Goal: Answer question/provide support

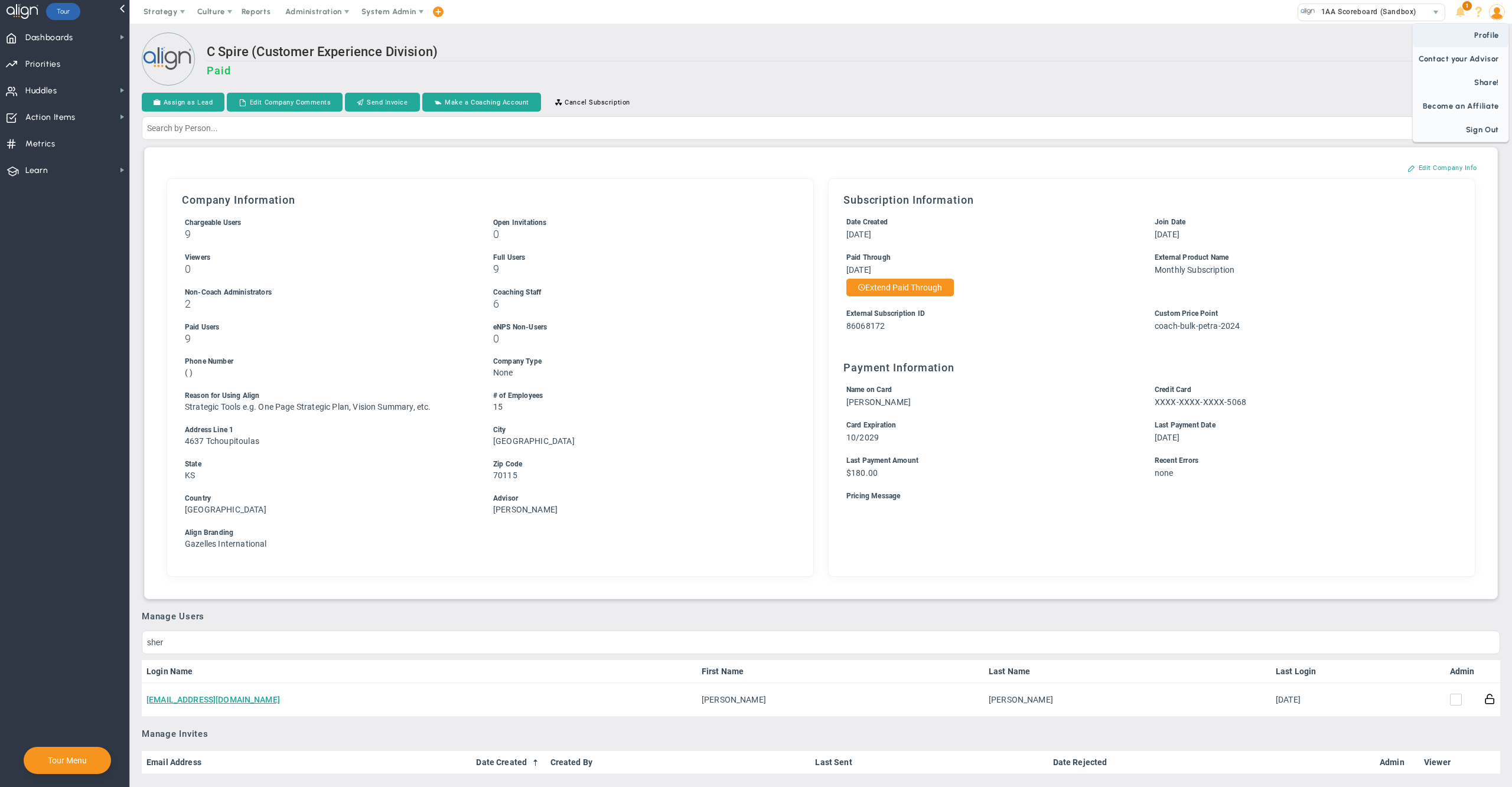
click at [1484, 36] on span "Profile" at bounding box center [1460, 36] width 96 height 24
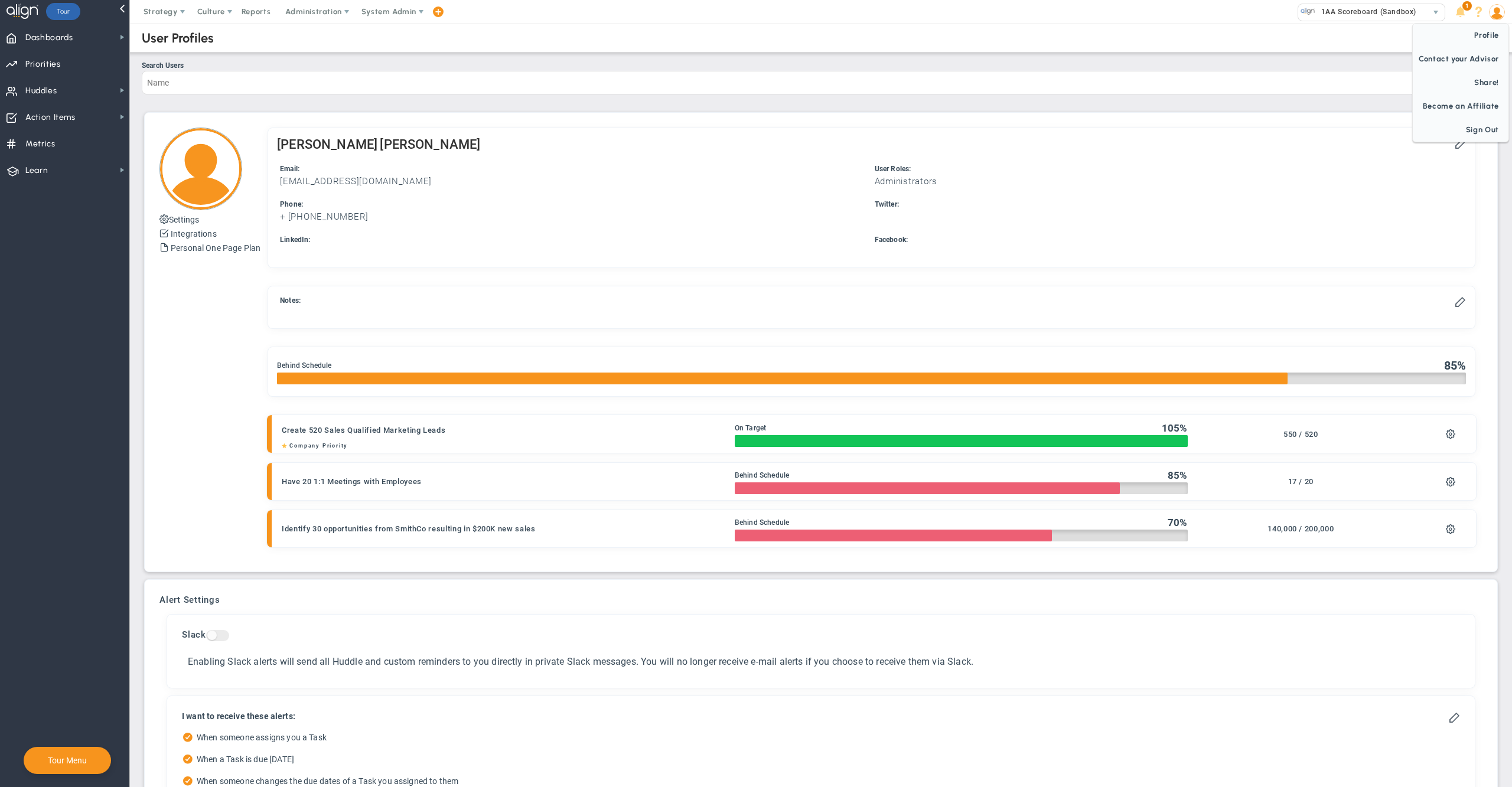
checkbox input "true"
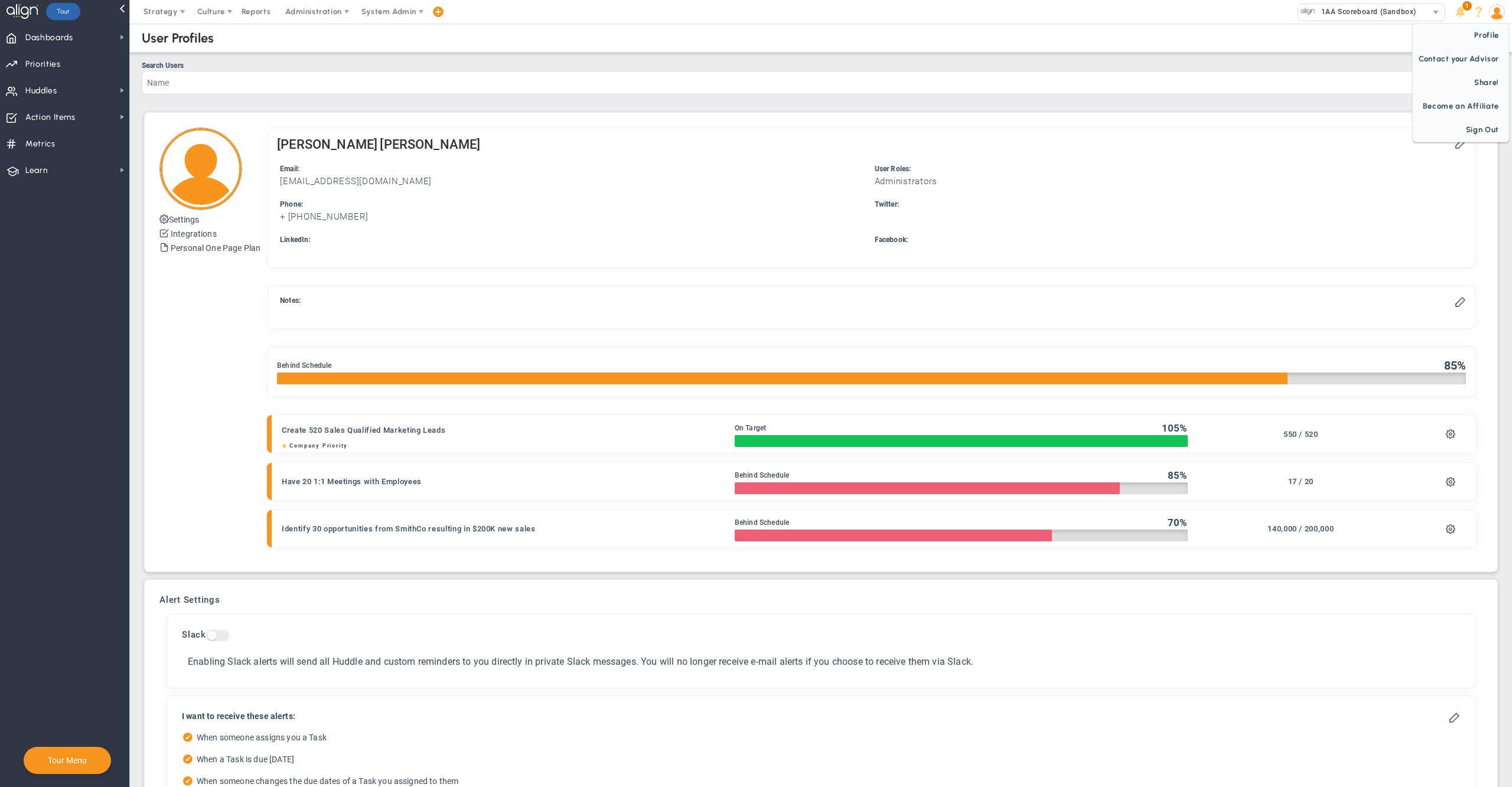
checkbox input "true"
click at [192, 224] on button "Settings" at bounding box center [179, 219] width 39 height 15
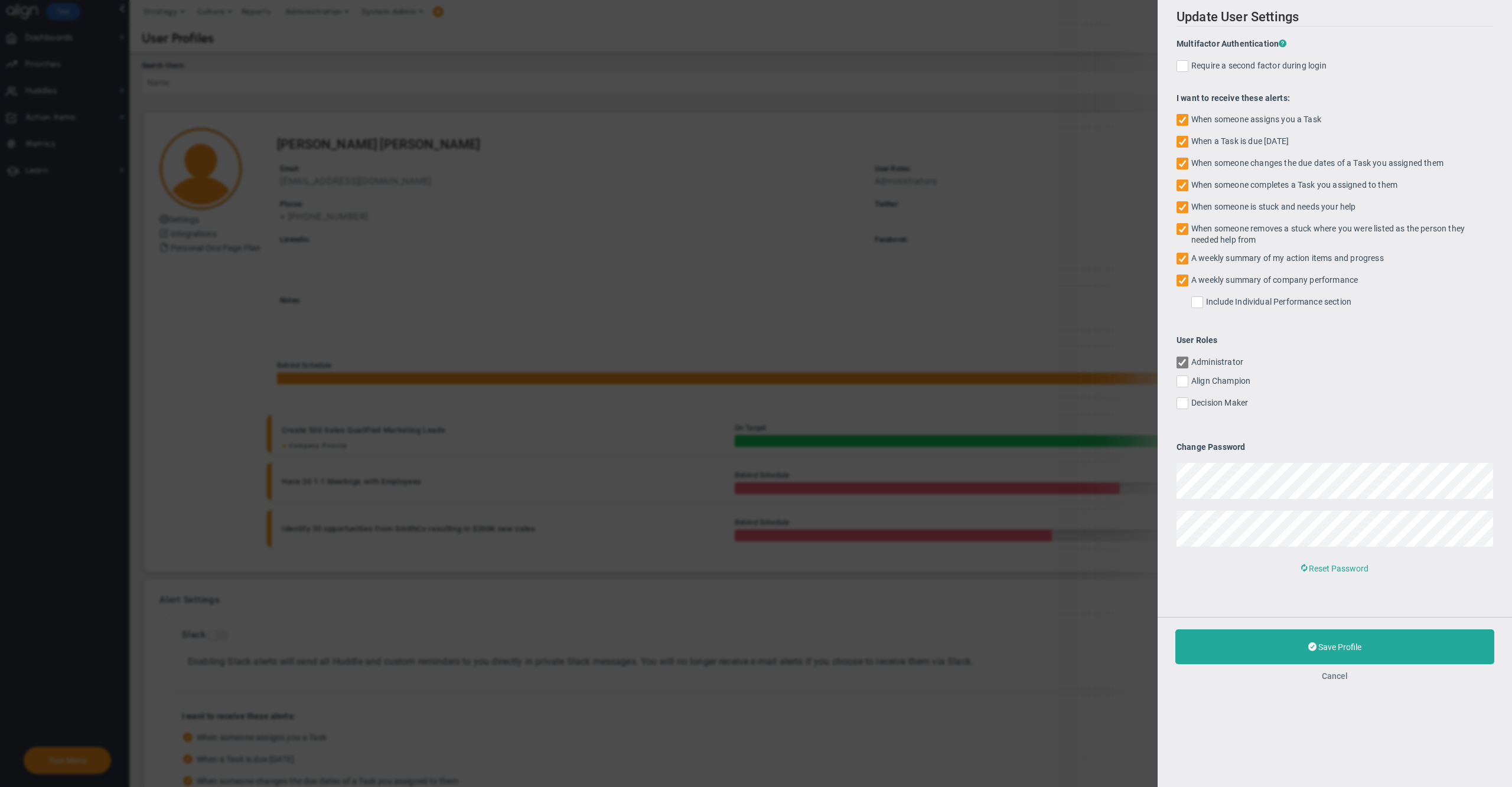
click at [1337, 673] on button "Cancel" at bounding box center [1334, 676] width 26 height 9
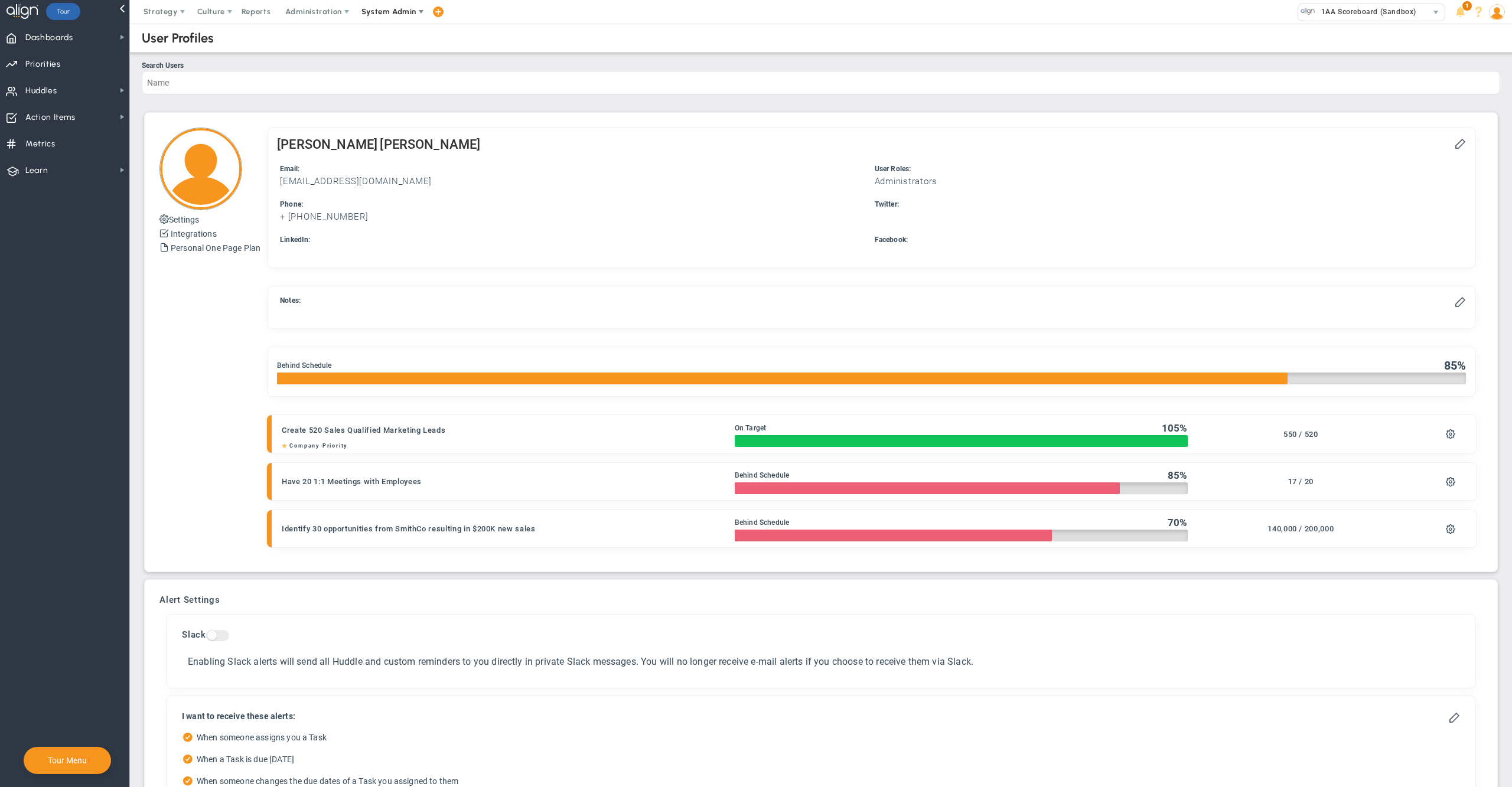
click at [405, 13] on span "System Admin" at bounding box center [389, 12] width 55 height 9
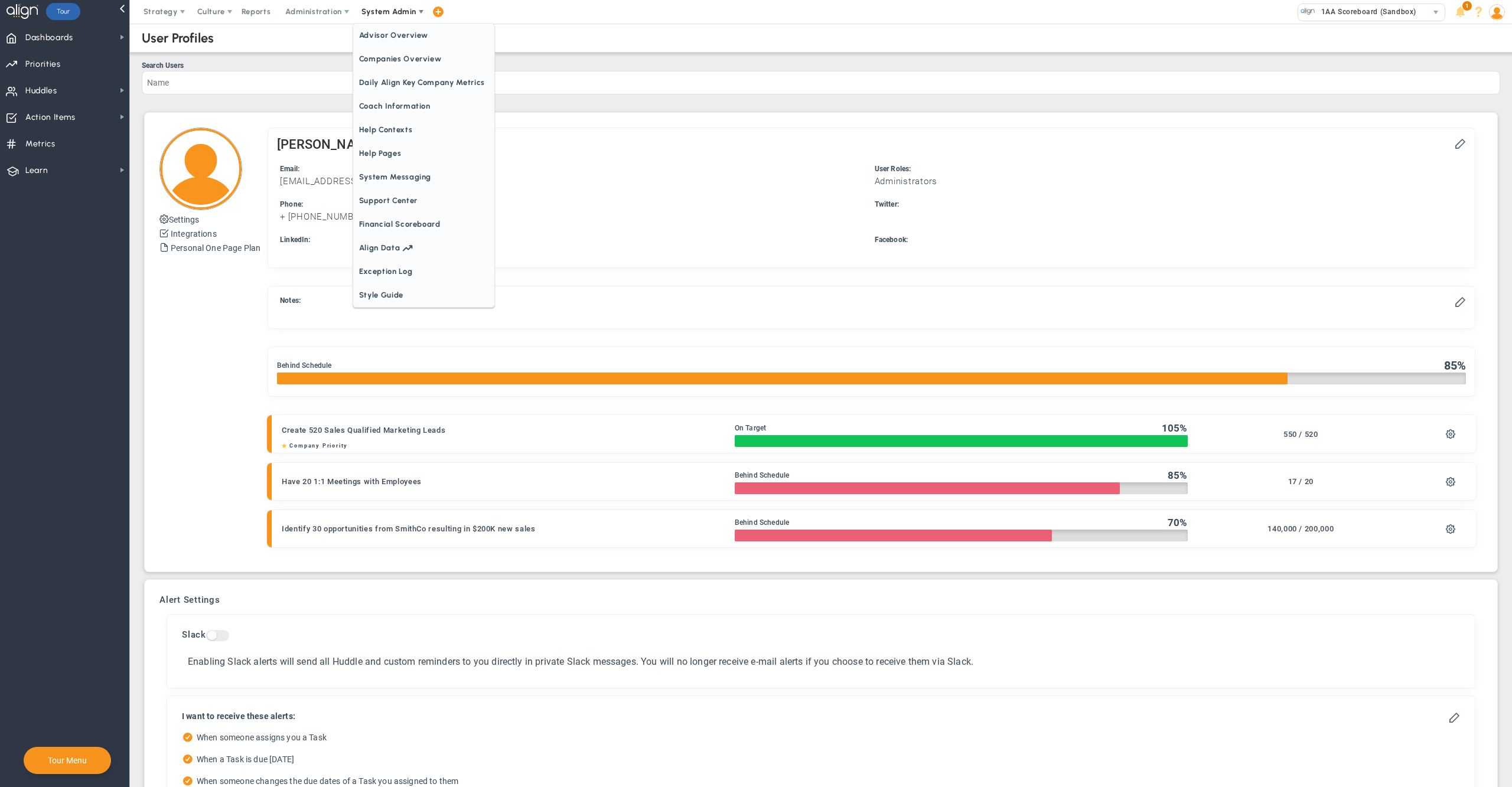
click at [409, 65] on span "Companies Overview" at bounding box center [423, 59] width 141 height 24
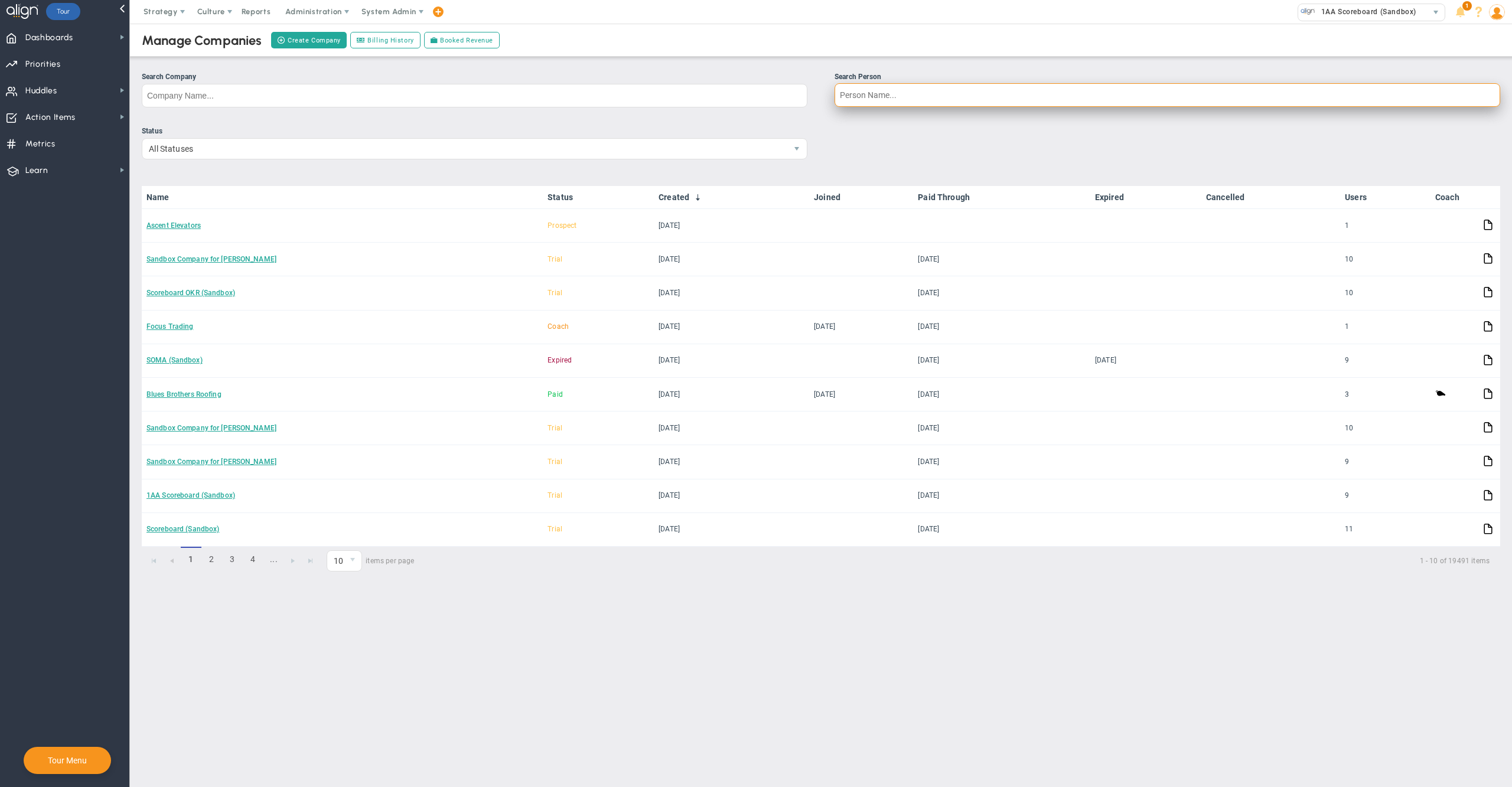
click at [920, 105] on input "Search Person" at bounding box center [1166, 95] width 665 height 24
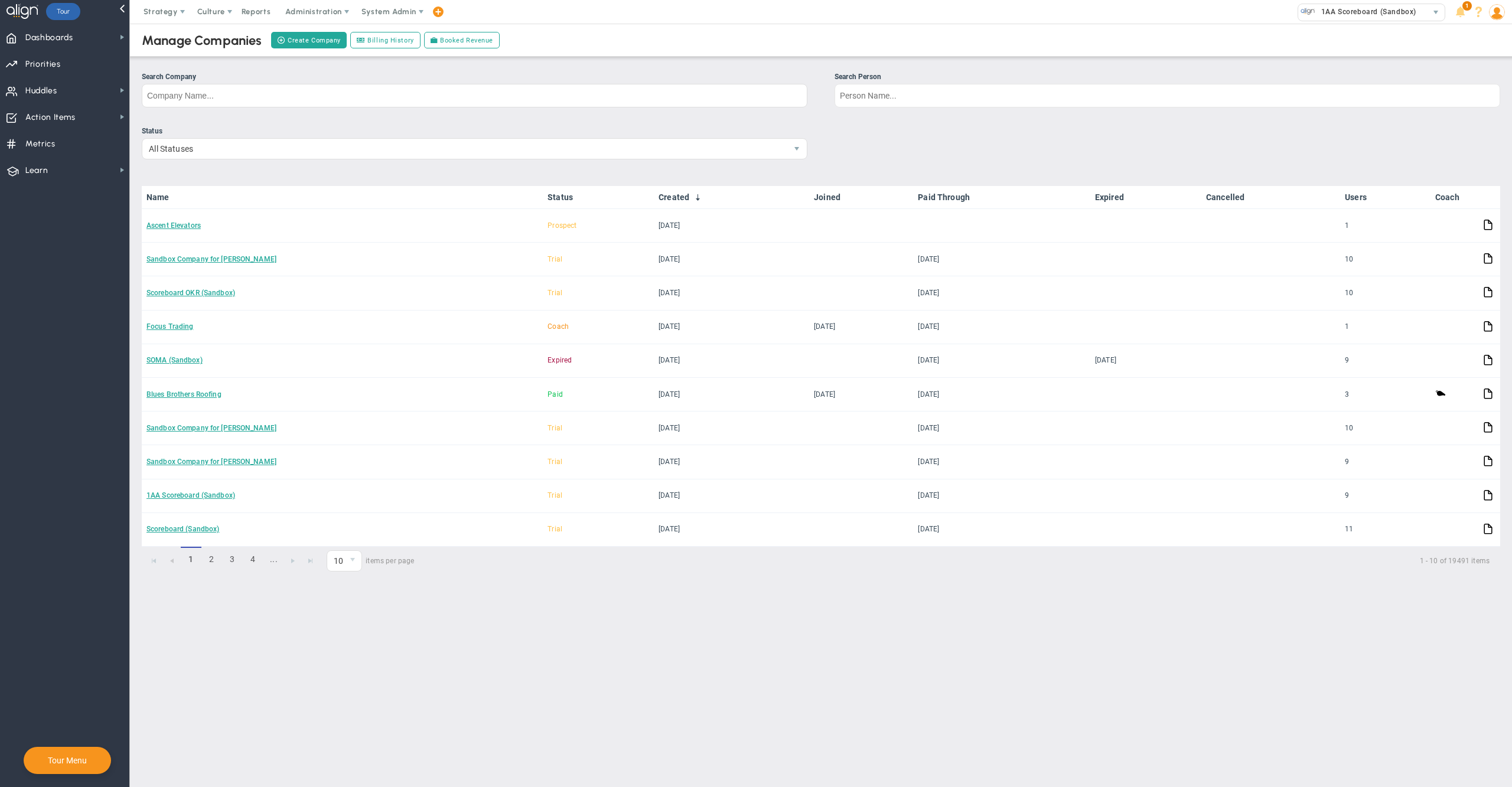
click at [667, 109] on ul "Search Company Search Person" at bounding box center [820, 93] width 1358 height 45
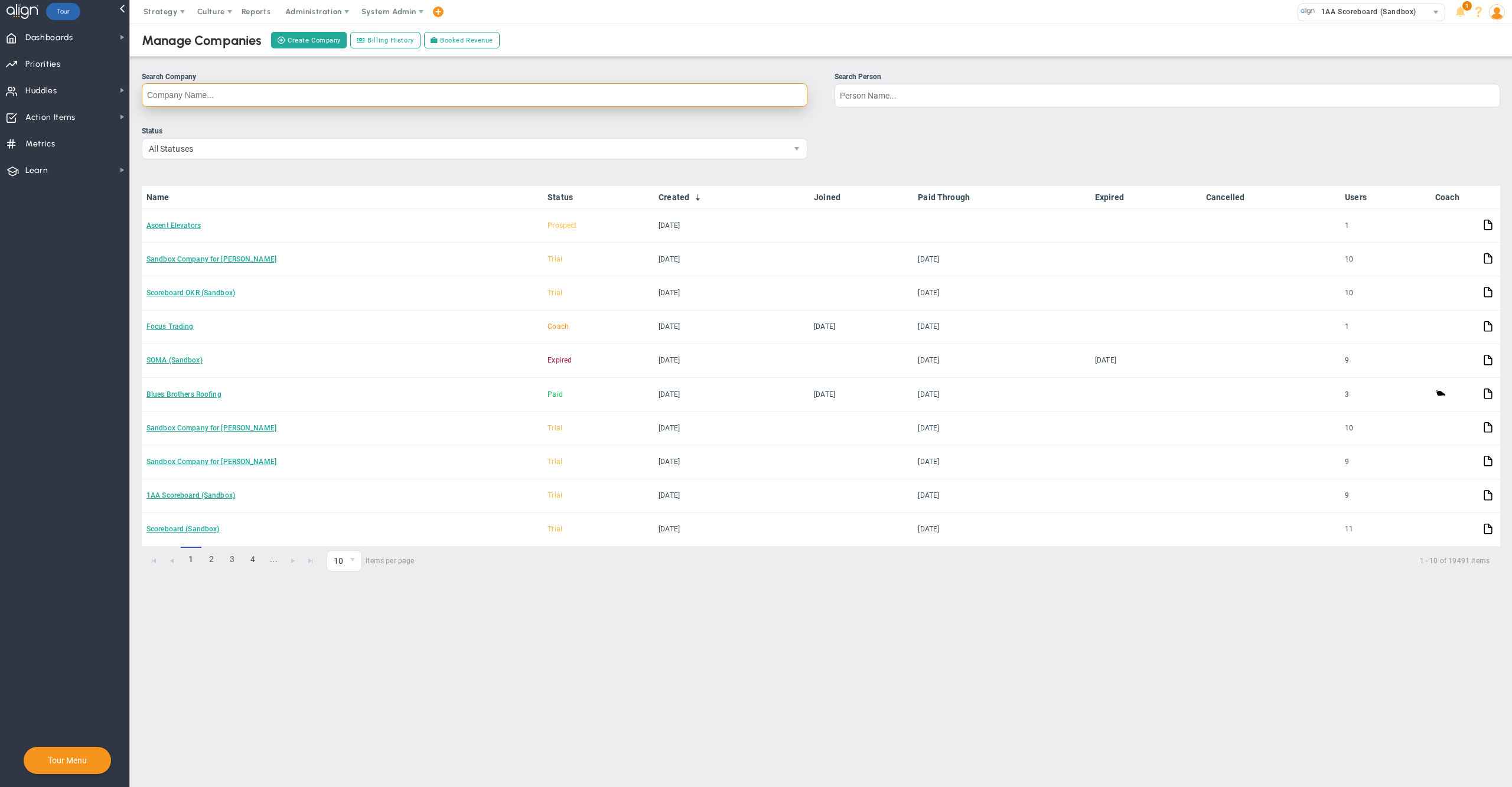
click at [635, 90] on input "Search Company" at bounding box center [474, 95] width 665 height 24
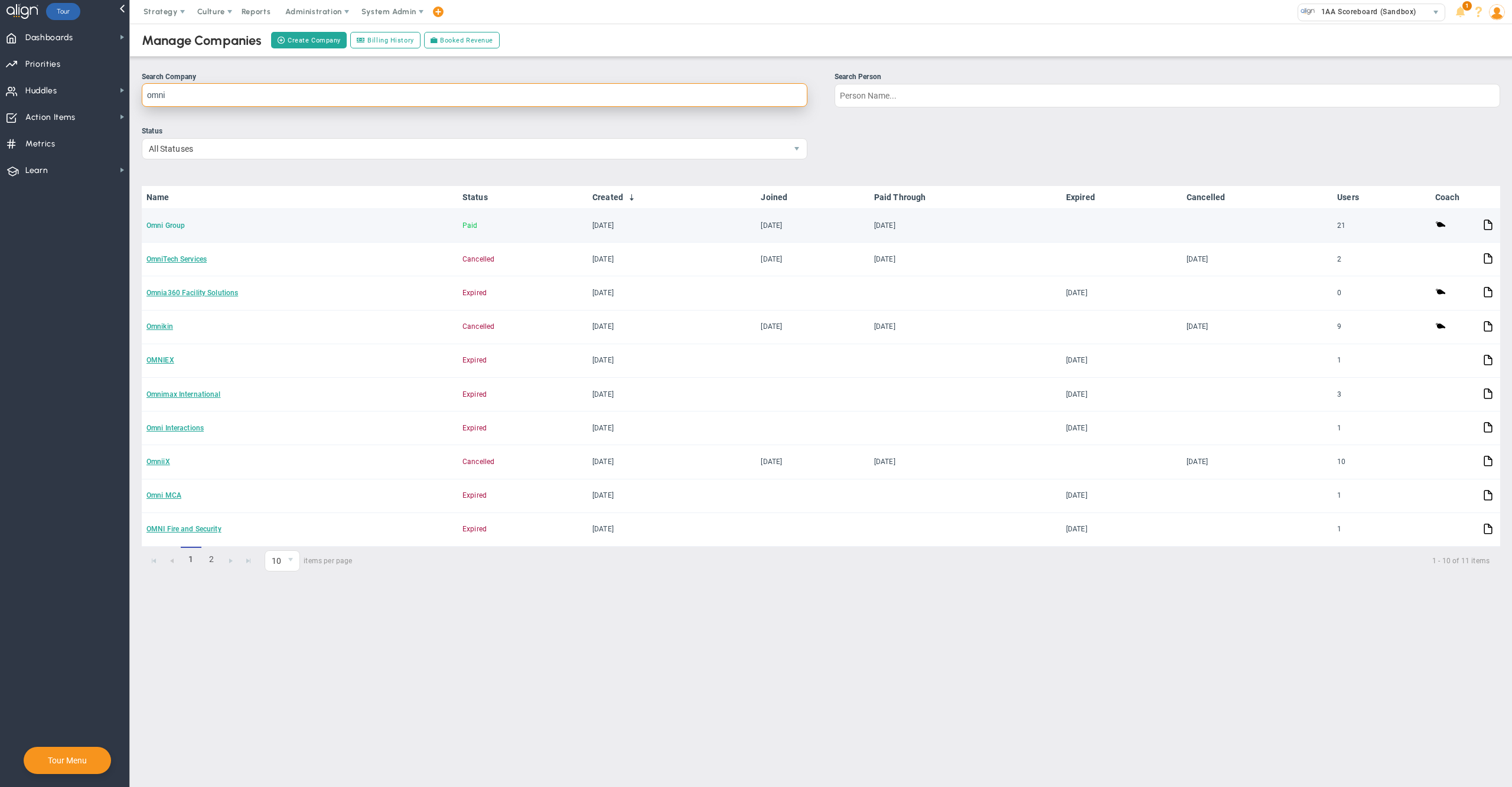
type input "omni"
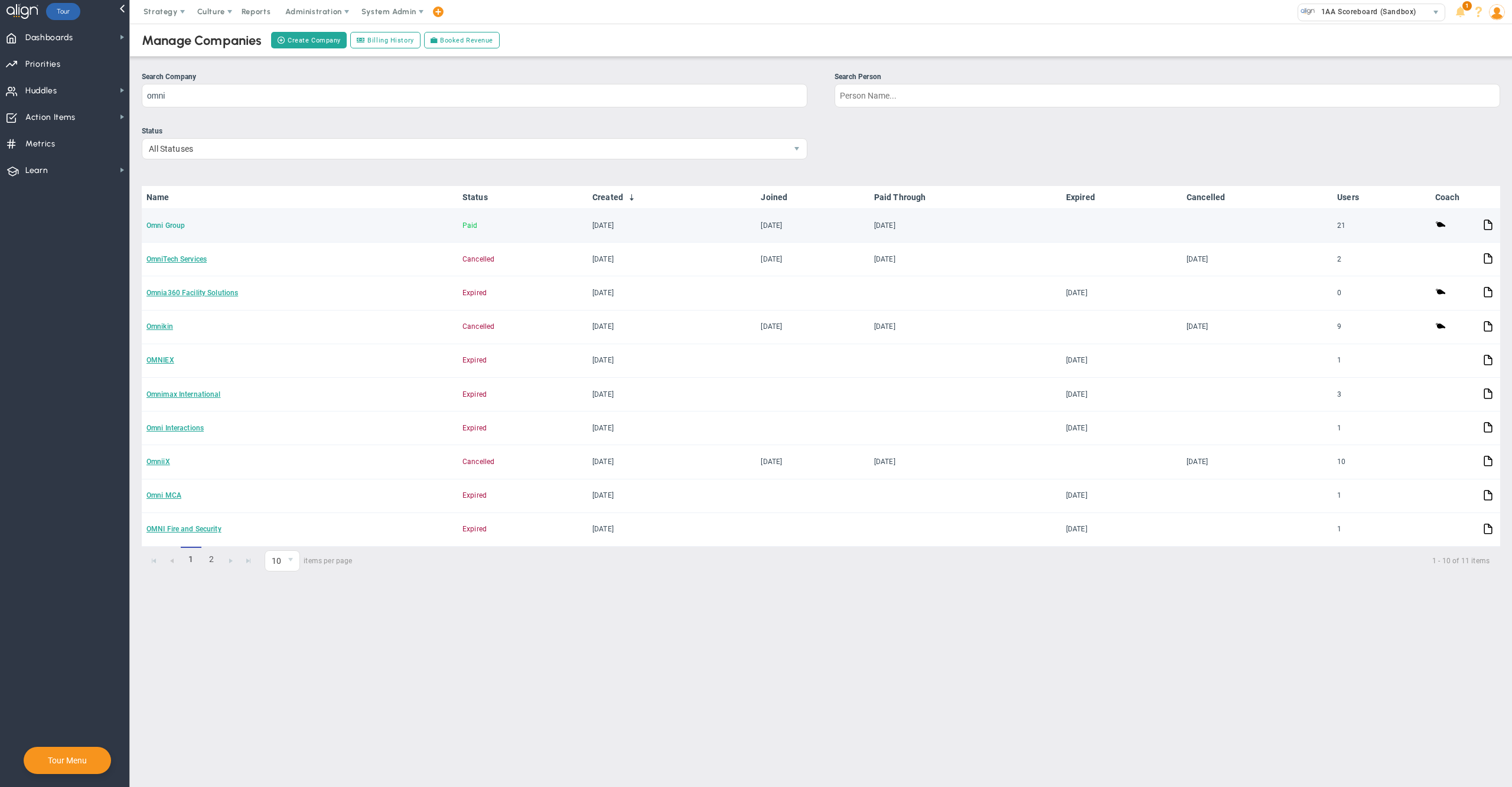
click at [170, 223] on link "Omni Group" at bounding box center [165, 225] width 38 height 8
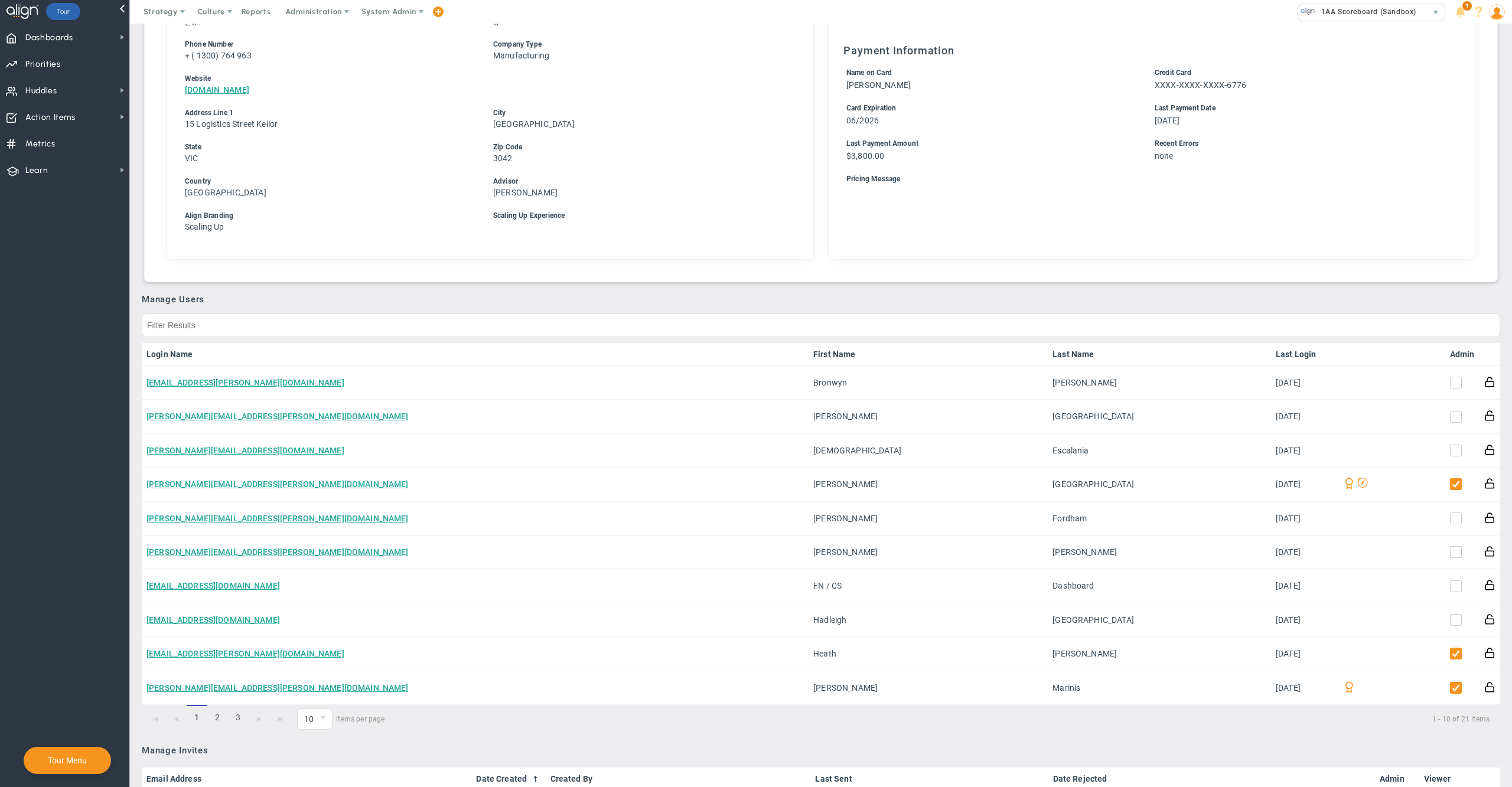
scroll to position [361, 0]
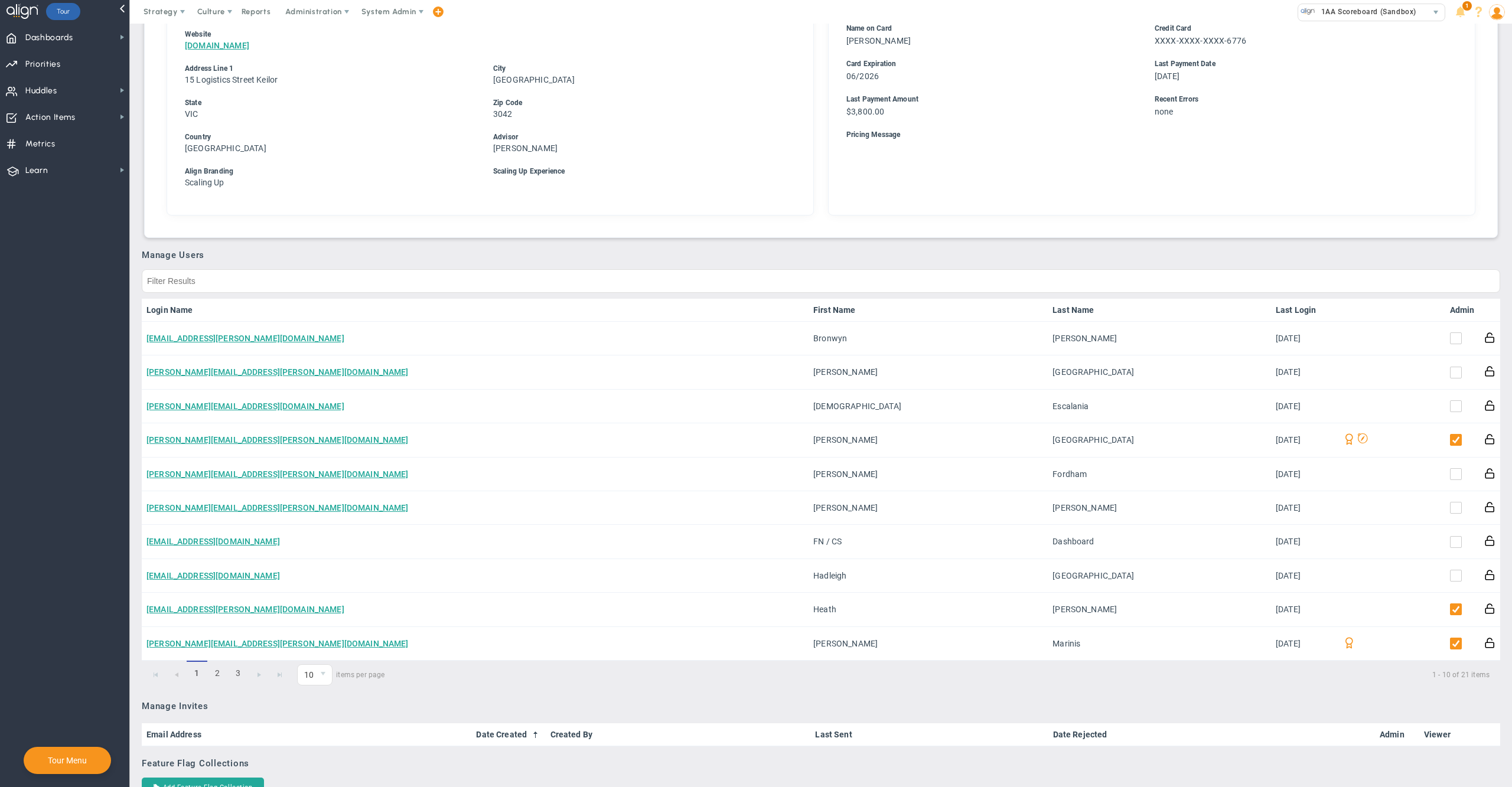
click at [1450, 308] on link "Admin" at bounding box center [1462, 310] width 25 height 9
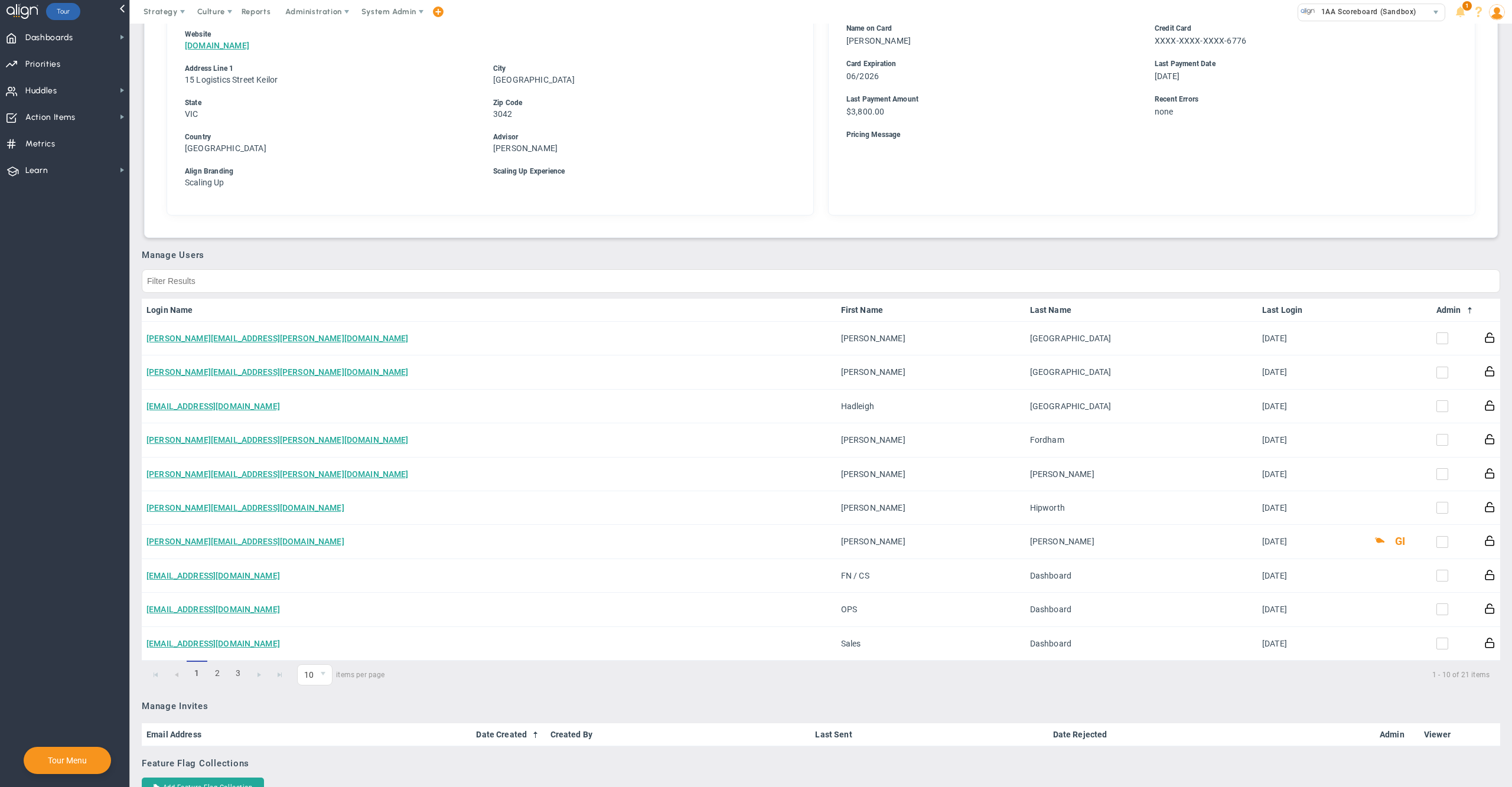
click at [1445, 308] on link "Admin" at bounding box center [1455, 310] width 38 height 9
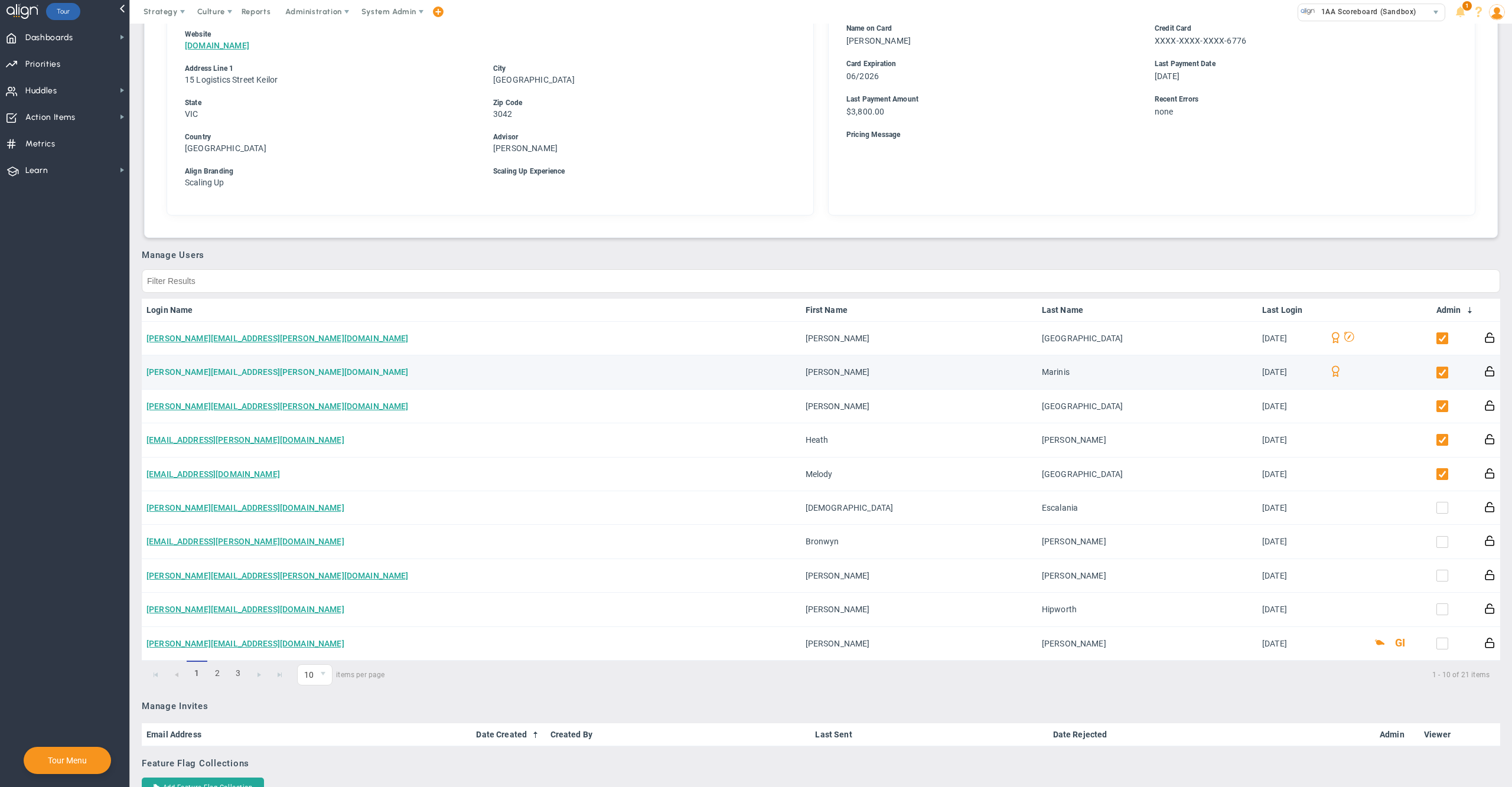
click at [250, 371] on link "[PERSON_NAME][EMAIL_ADDRESS][PERSON_NAME][DOMAIN_NAME]" at bounding box center [276, 372] width 262 height 9
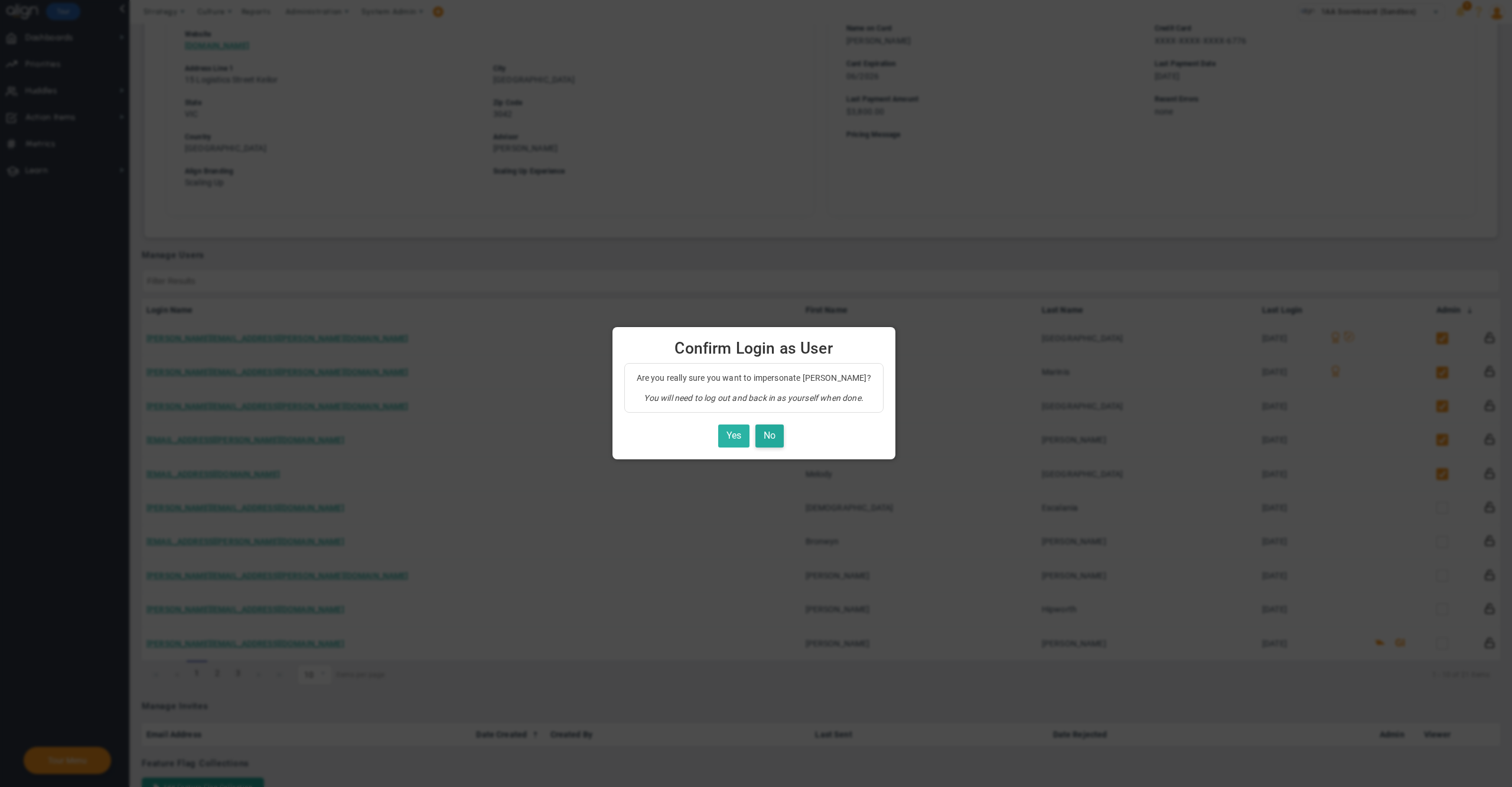
click at [735, 447] on button "Yes" at bounding box center [734, 435] width 31 height 23
